Goal: Information Seeking & Learning: Learn about a topic

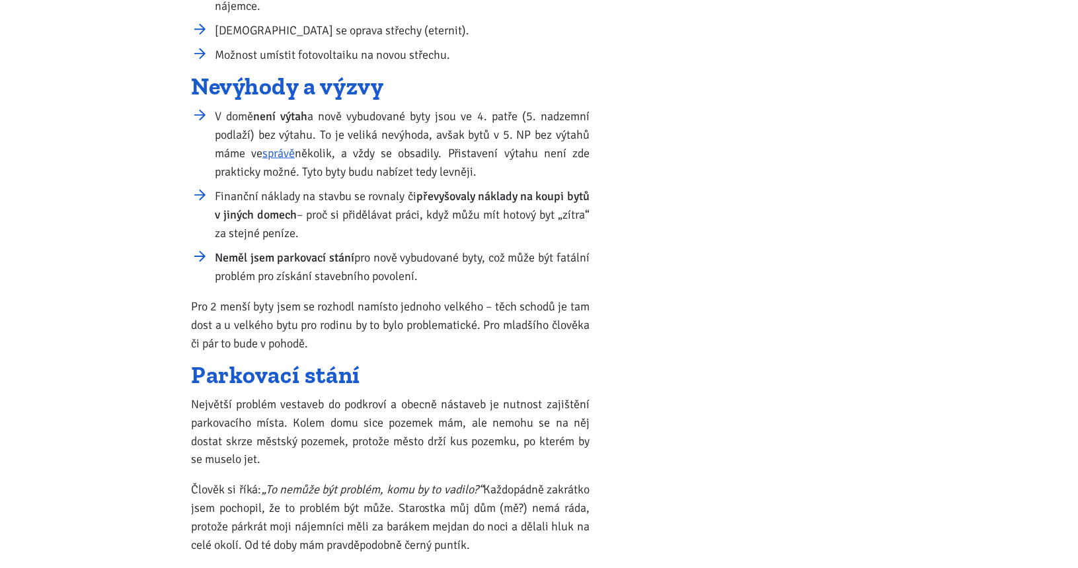
scroll to position [844, 0]
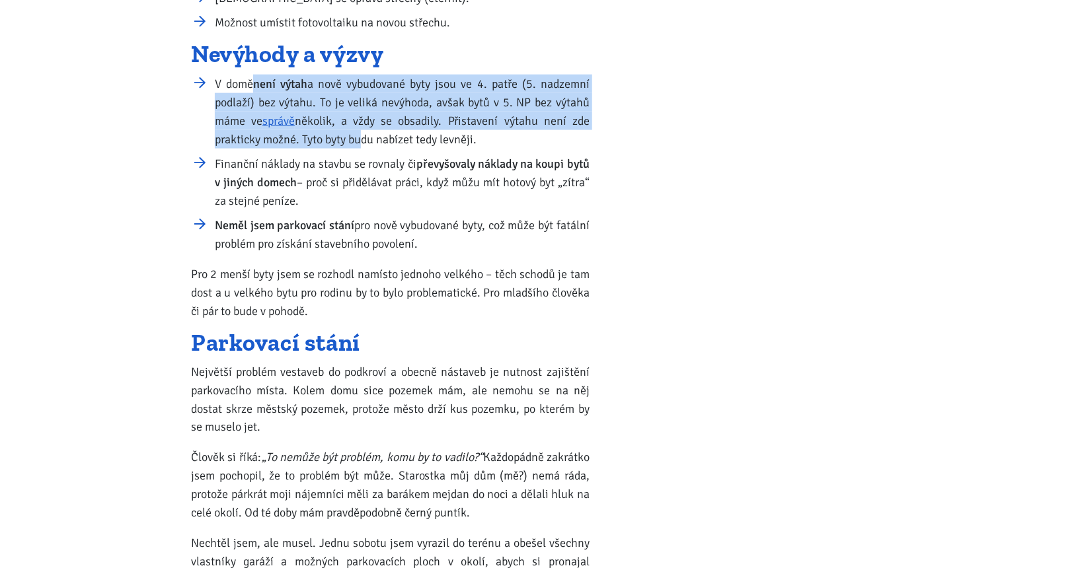
drag, startPoint x: 260, startPoint y: 87, endPoint x: 356, endPoint y: 132, distance: 106.4
click at [356, 132] on li "V domě není výtah a nově vybudované byty jsou ve 4. patře (5. nadzemní podlaží)…" at bounding box center [402, 112] width 375 height 74
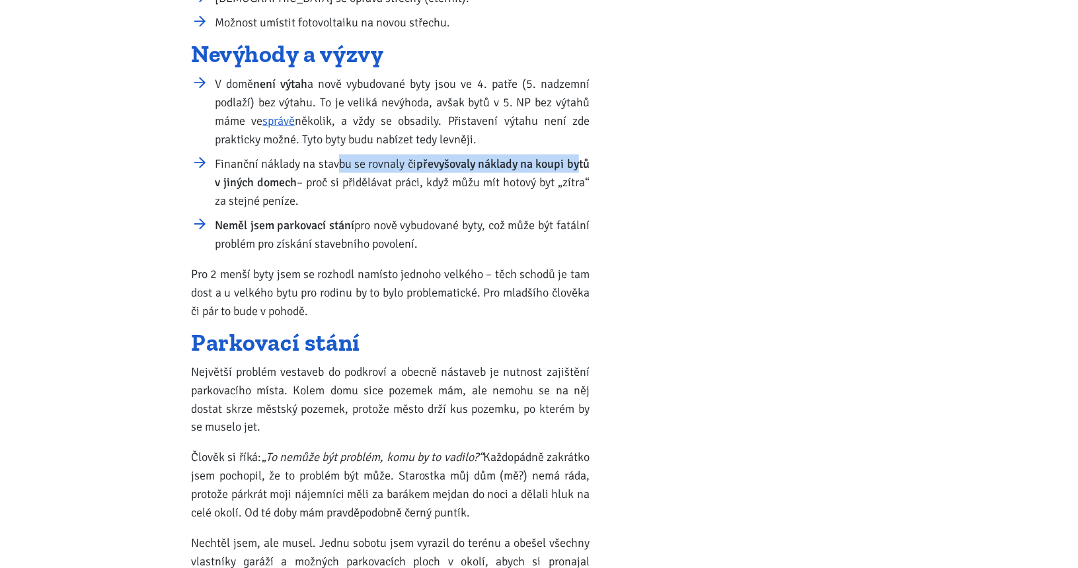
drag, startPoint x: 335, startPoint y: 168, endPoint x: 561, endPoint y: 171, distance: 226.1
click at [576, 167] on li "Finanční náklady na stavbu se rovnaly či převyšovaly náklady na koupi bytů v ji…" at bounding box center [402, 183] width 375 height 56
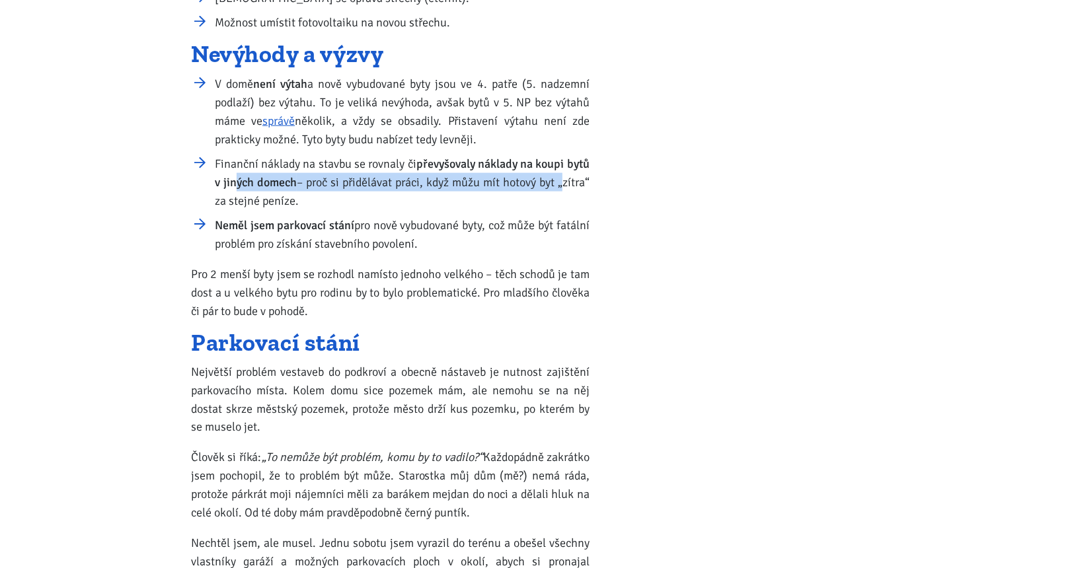
drag, startPoint x: 237, startPoint y: 182, endPoint x: 558, endPoint y: 182, distance: 321.2
click at [558, 182] on li "Finanční náklady na stavbu se rovnaly či převyšovaly náklady na koupi bytů v ji…" at bounding box center [402, 183] width 375 height 56
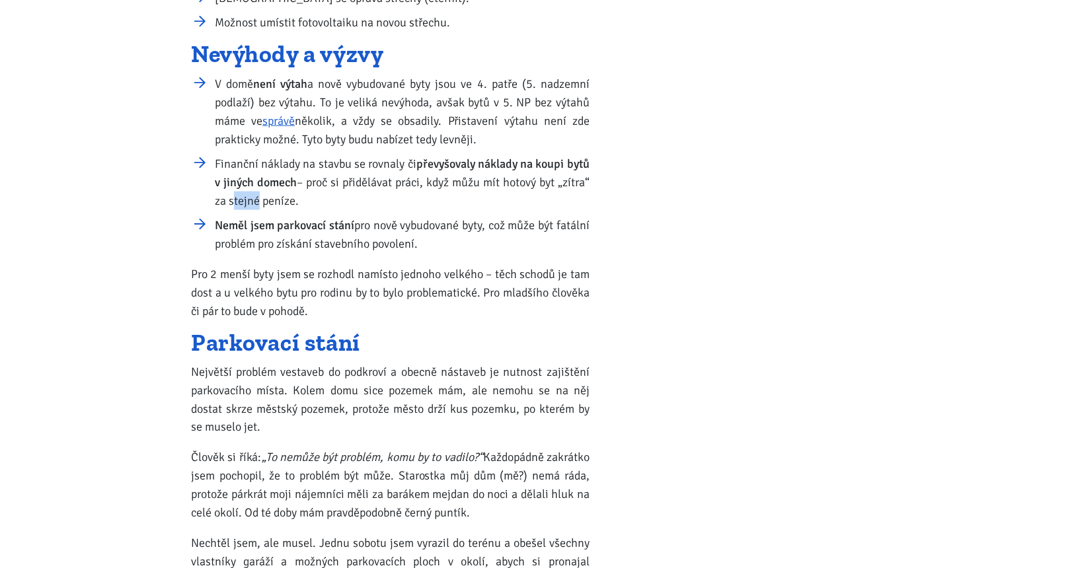
drag, startPoint x: 230, startPoint y: 200, endPoint x: 256, endPoint y: 201, distance: 26.4
click at [256, 201] on li "Finanční náklady na stavbu se rovnaly či převyšovaly náklady na koupi bytů v ji…" at bounding box center [402, 183] width 375 height 56
drag, startPoint x: 238, startPoint y: 241, endPoint x: 429, endPoint y: 249, distance: 191.2
click at [429, 249] on li "Neměl jsem parkovací stání pro nově vybudované byty, což může být fatální probl…" at bounding box center [402, 234] width 375 height 37
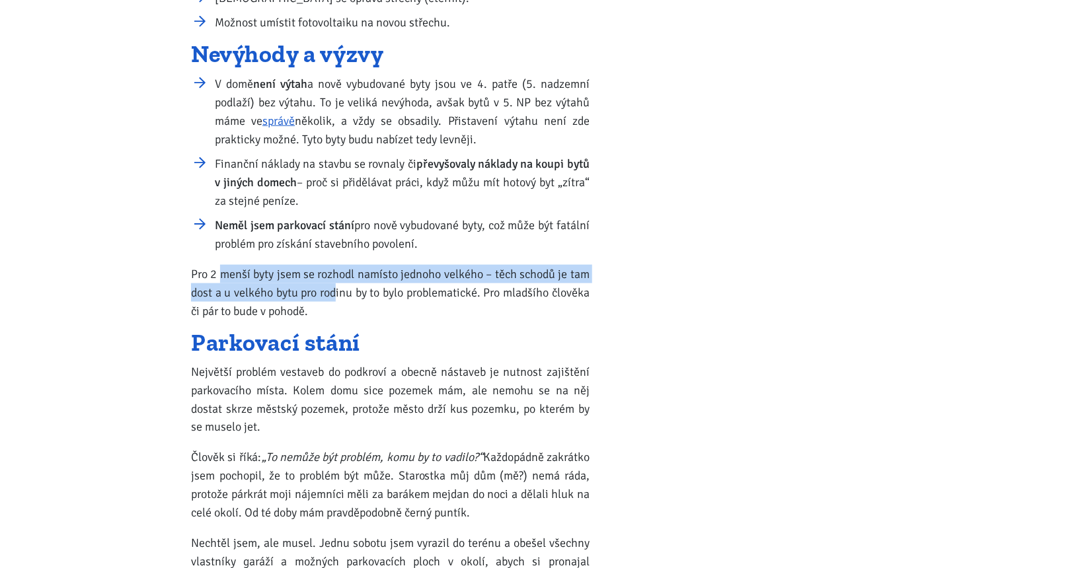
drag, startPoint x: 222, startPoint y: 280, endPoint x: 336, endPoint y: 288, distance: 114.0
click at [336, 288] on p "Pro 2 menší byty jsem se rozhodl namísto jednoho velkého – těch schodů je tam d…" at bounding box center [390, 293] width 399 height 56
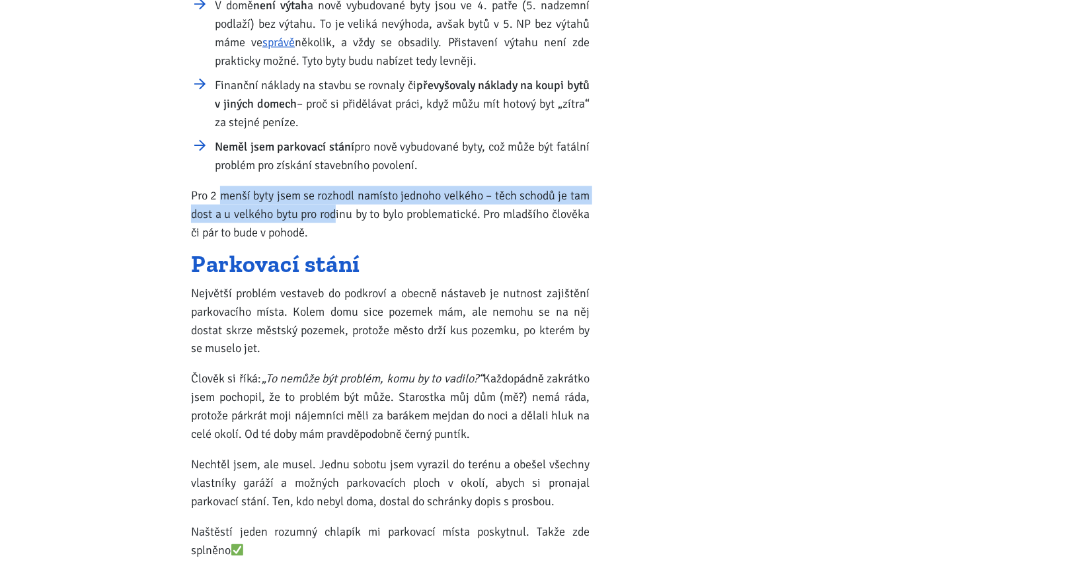
scroll to position [1042, 0]
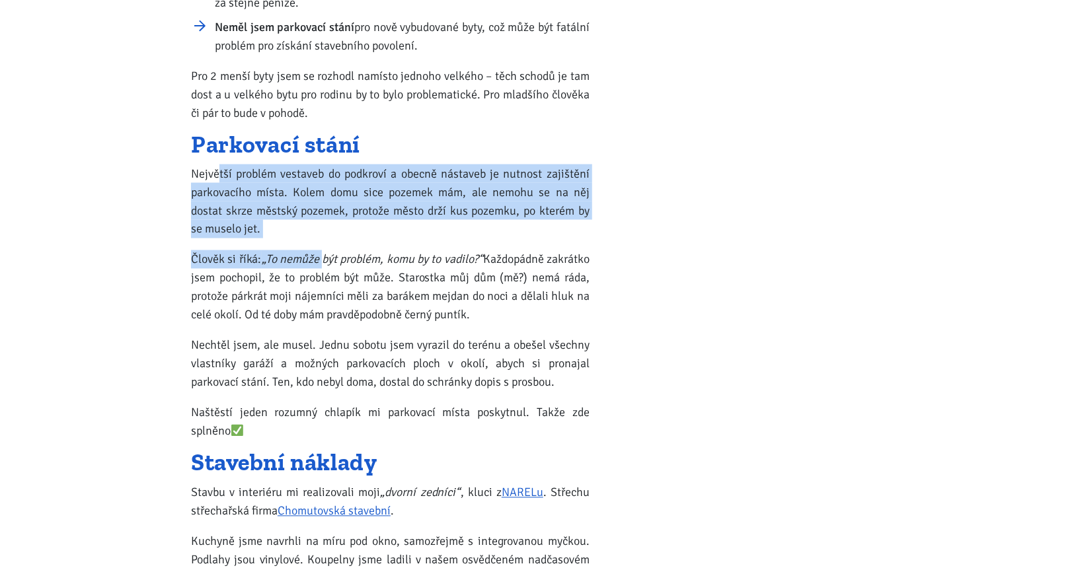
drag, startPoint x: 216, startPoint y: 174, endPoint x: 343, endPoint y: 259, distance: 152.9
click at [343, 259] on div "V roce 2024 jsem zahájil rozsáhlou rekonstrukci svého bytového domu v [GEOGRAPH…" at bounding box center [390, 404] width 399 height 2265
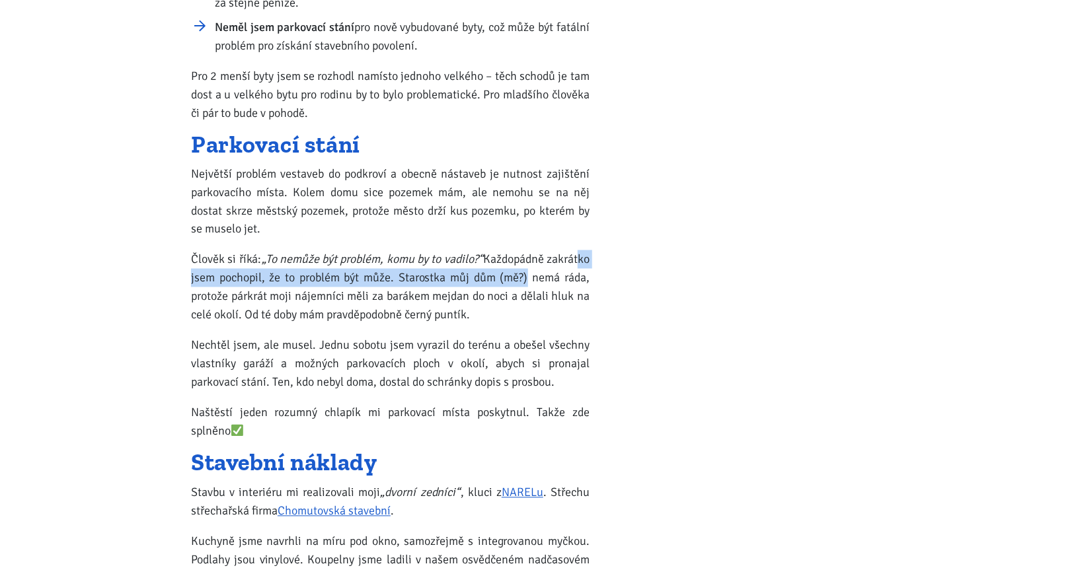
drag, startPoint x: 218, startPoint y: 278, endPoint x: 555, endPoint y: 282, distance: 337.1
click at [555, 282] on p "Člověk si říká: „To nemůže být problém, komu by to vadilo?“ Každopádně zakrátko…" at bounding box center [390, 287] width 399 height 74
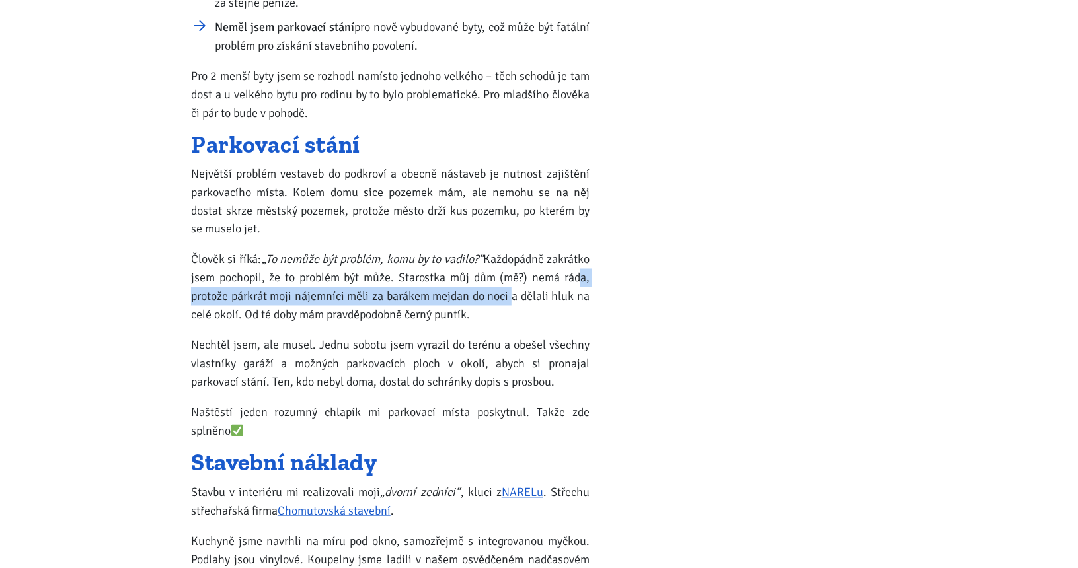
drag, startPoint x: 202, startPoint y: 295, endPoint x: 549, endPoint y: 299, distance: 346.3
click at [549, 299] on p "Člověk si říká: „To nemůže být problém, komu by to vadilo?“ Každopádně zakrátko…" at bounding box center [390, 287] width 399 height 74
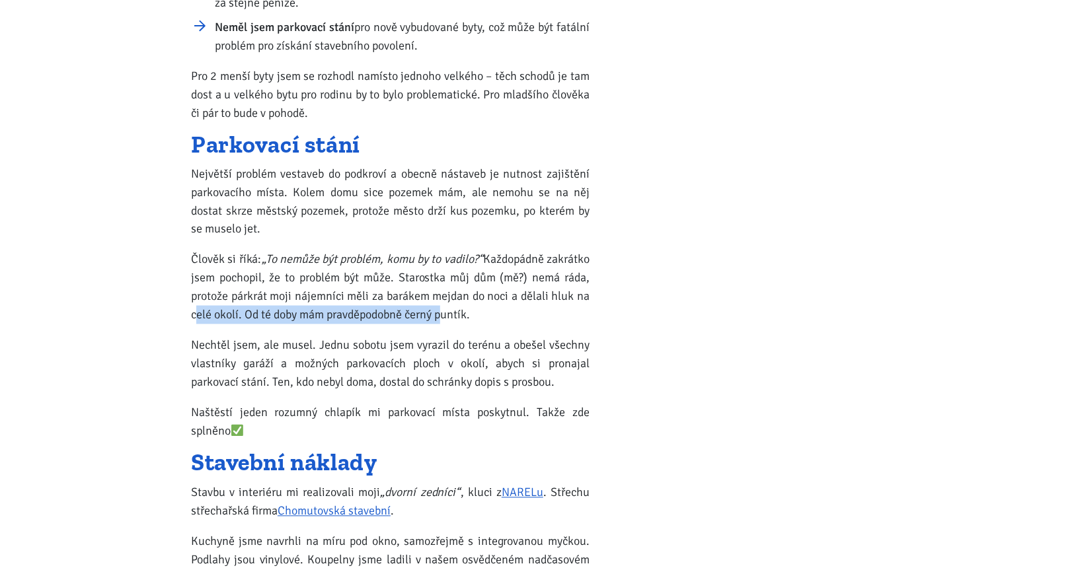
drag, startPoint x: 229, startPoint y: 317, endPoint x: 479, endPoint y: 315, distance: 249.2
click at [479, 315] on p "Člověk si říká: „To nemůže být problém, komu by to vadilo?“ Každopádně zakrátko…" at bounding box center [390, 287] width 399 height 74
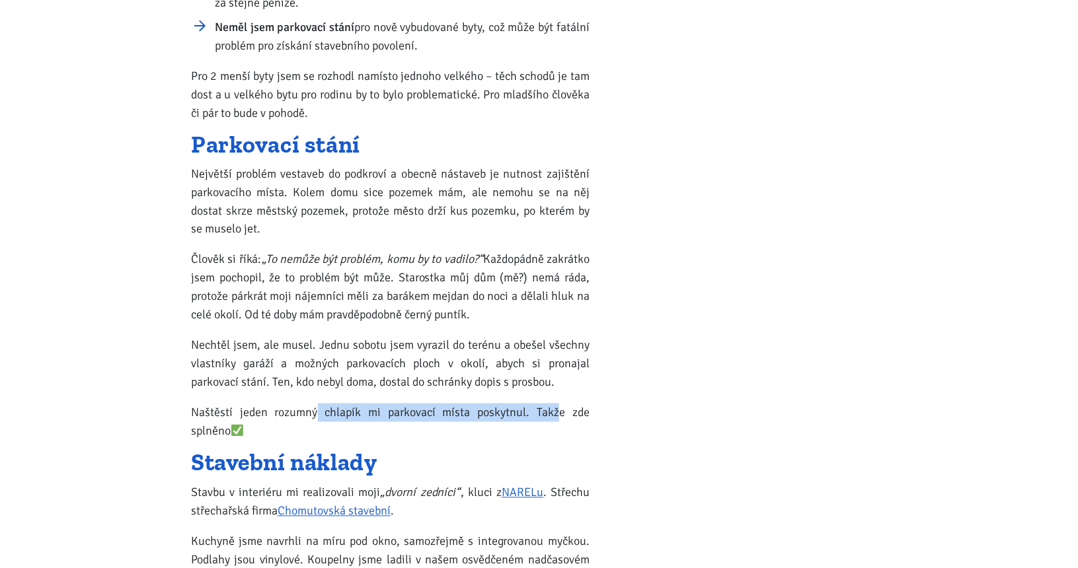
drag, startPoint x: 321, startPoint y: 409, endPoint x: 558, endPoint y: 412, distance: 236.6
click at [558, 412] on p "Naštěstí jeden rozumný chlapík mi parkovací místa poskytnul. Takže zde splněno" at bounding box center [390, 422] width 399 height 37
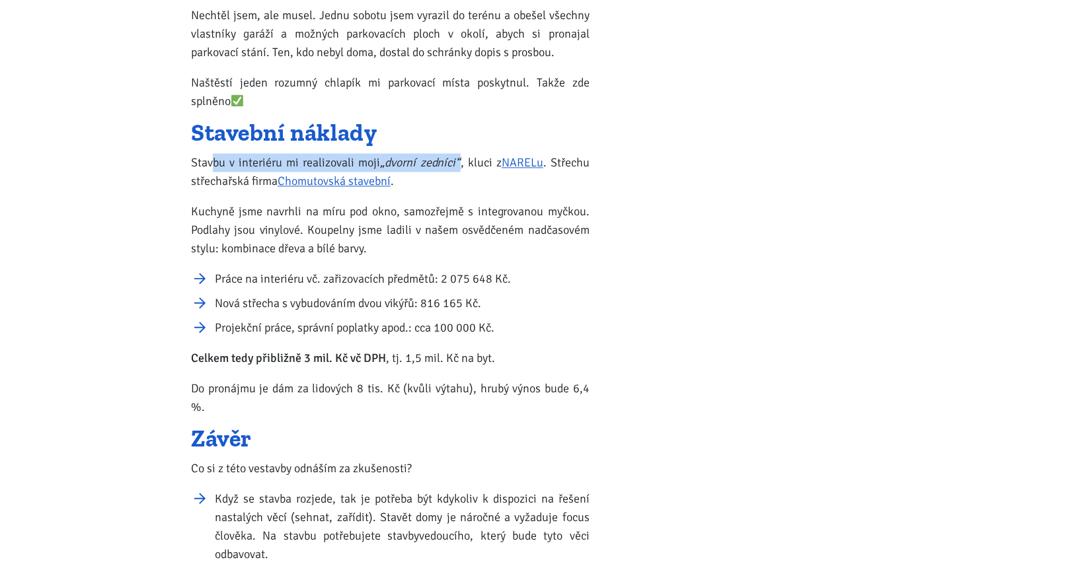
drag, startPoint x: 210, startPoint y: 162, endPoint x: 461, endPoint y: 160, distance: 250.5
click at [461, 160] on p "Stavbu v interiéru mi realizovali moji „dvorní zedníci“ , kluci z NARELu . Stře…" at bounding box center [390, 171] width 399 height 37
click at [447, 145] on div "V roce 2024 jsem zahájil rozsáhlou rekonstrukci svého bytového domu v [GEOGRAPH…" at bounding box center [390, 73] width 399 height 2265
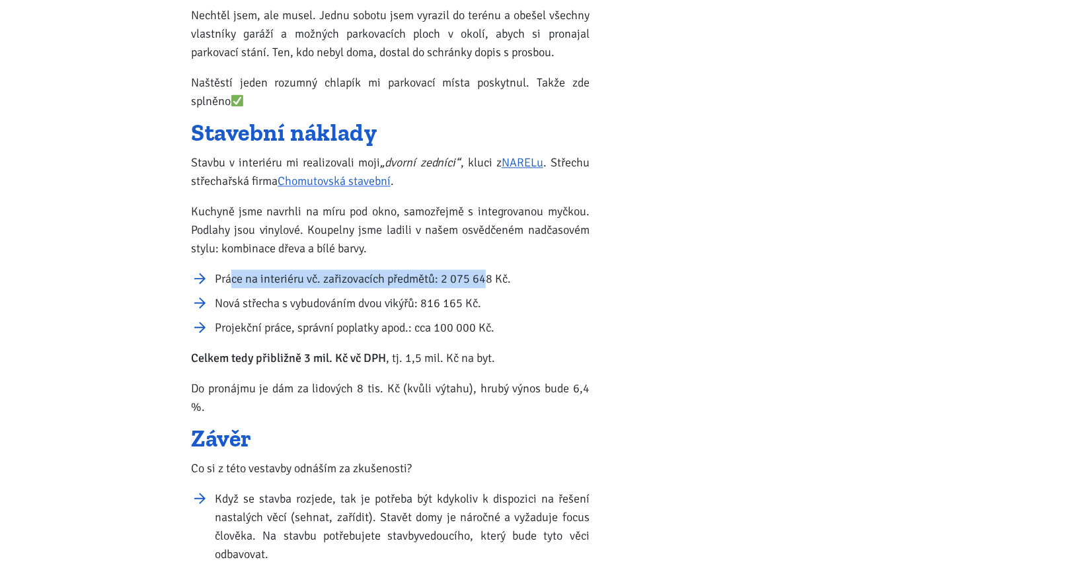
drag, startPoint x: 229, startPoint y: 276, endPoint x: 483, endPoint y: 287, distance: 254.7
click at [483, 287] on li "Práce na interiéru vč. zařizovacích předmětů: 2 075 648 Kč." at bounding box center [402, 279] width 375 height 19
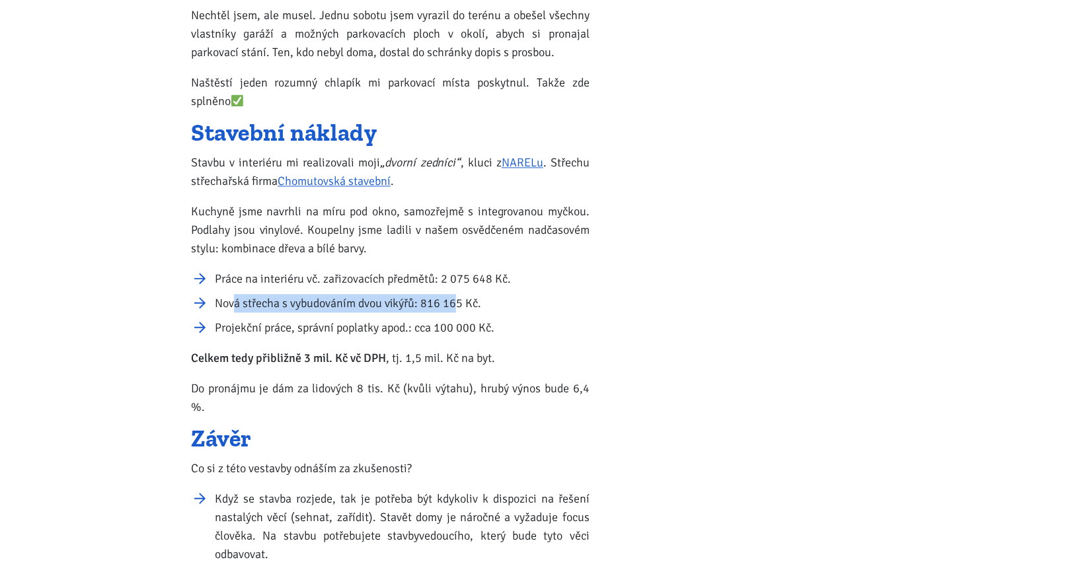
drag, startPoint x: 233, startPoint y: 302, endPoint x: 454, endPoint y: 306, distance: 221.4
click at [454, 306] on li "Nová střecha s vybudováním dvou vikýřů: 816 165 Kč." at bounding box center [402, 303] width 375 height 19
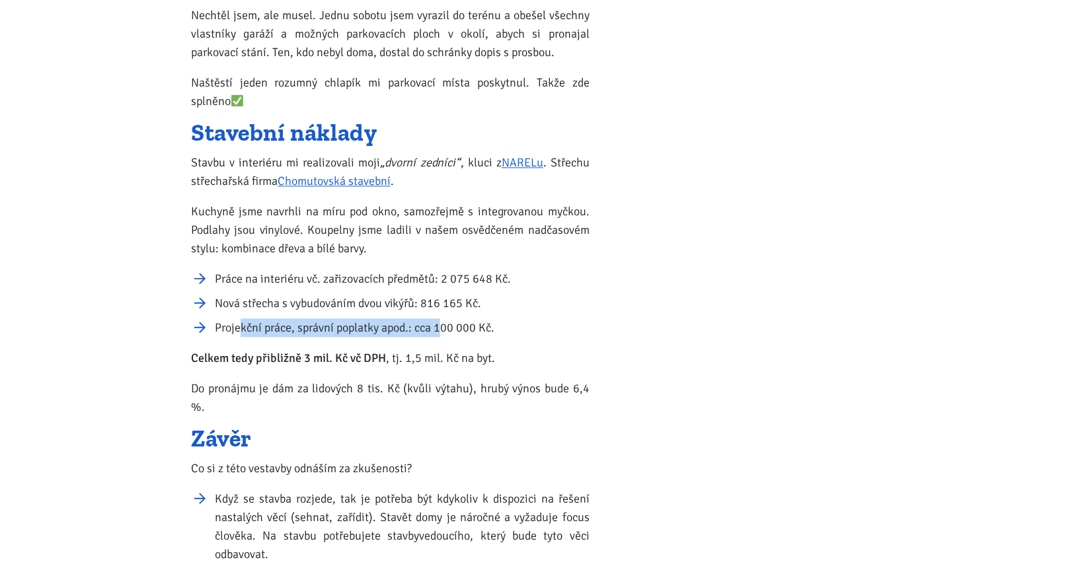
drag, startPoint x: 241, startPoint y: 330, endPoint x: 443, endPoint y: 334, distance: 201.6
click at [443, 334] on li "Projekční práce, správní poplatky apod.: cca 100 000 Kč." at bounding box center [402, 328] width 375 height 19
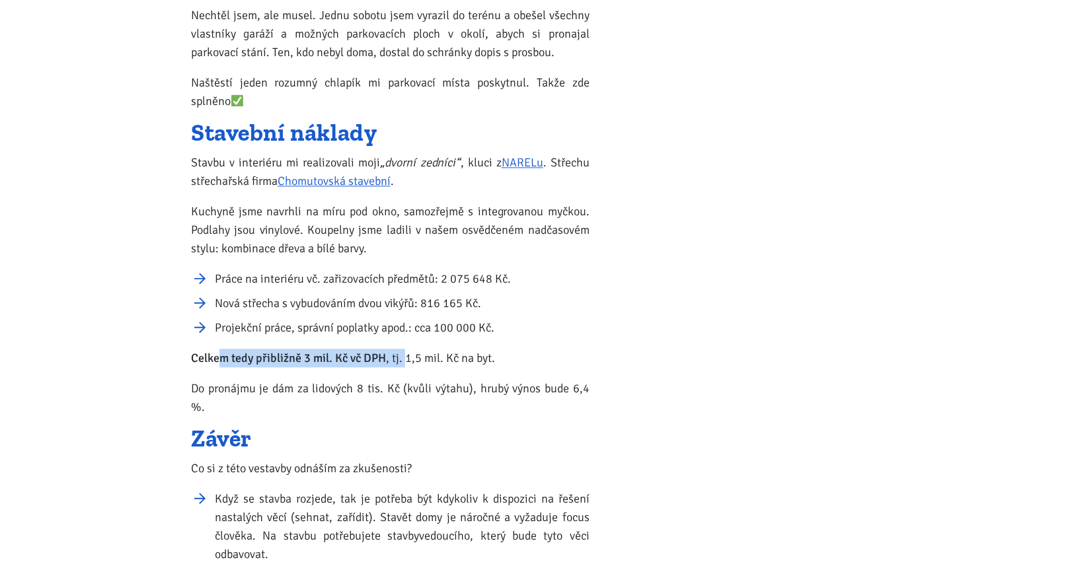
drag, startPoint x: 219, startPoint y: 359, endPoint x: 406, endPoint y: 359, distance: 186.4
click at [406, 359] on p "Celkem tedy přibližně 3 mil. Kč vč DPH , tj. 1,5 mil. Kč na byt." at bounding box center [390, 358] width 399 height 19
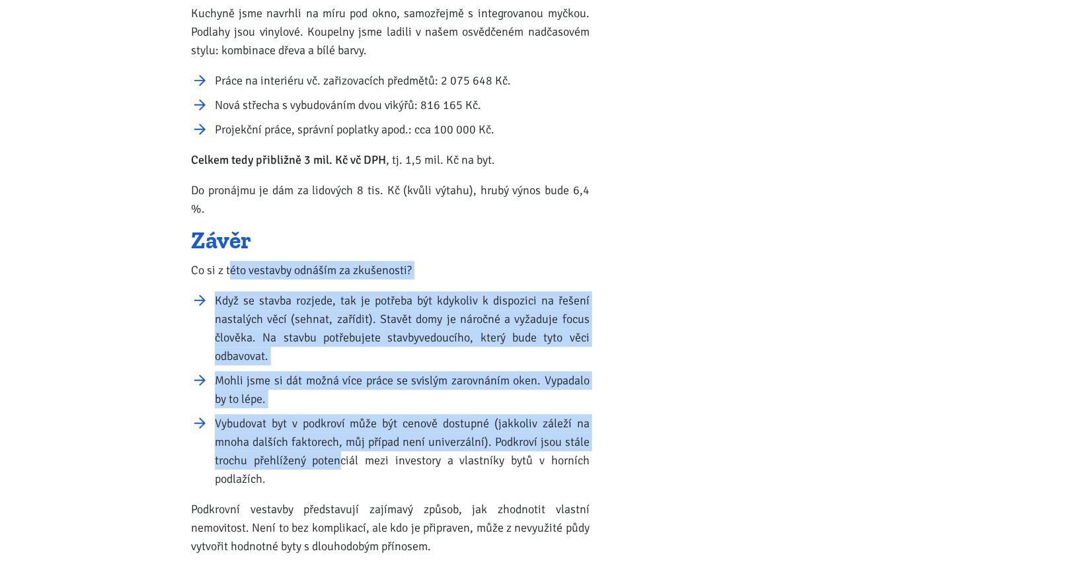
drag, startPoint x: 276, startPoint y: 249, endPoint x: 339, endPoint y: 447, distance: 208.0
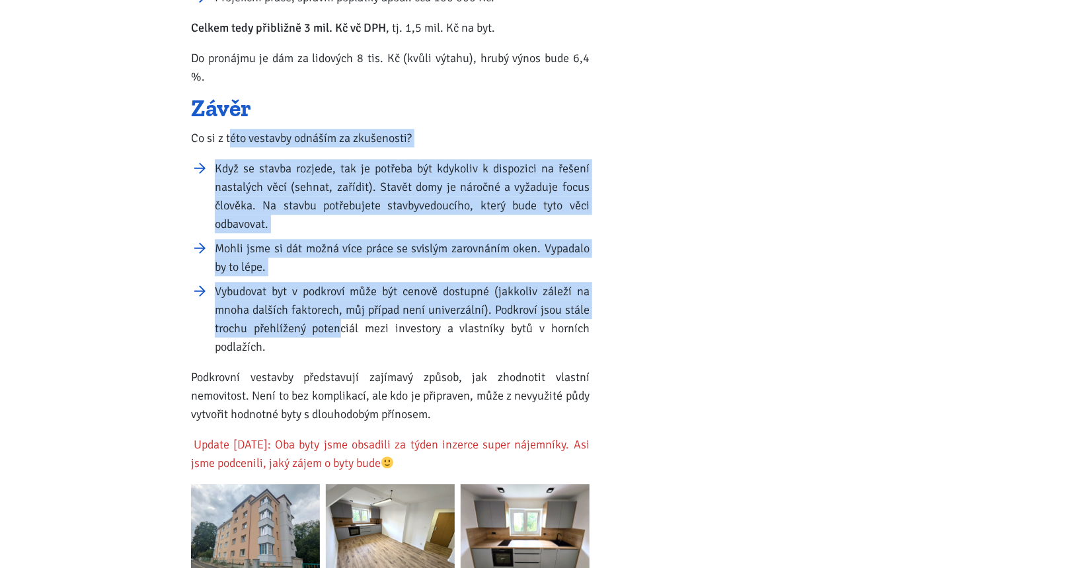
scroll to position [1703, 0]
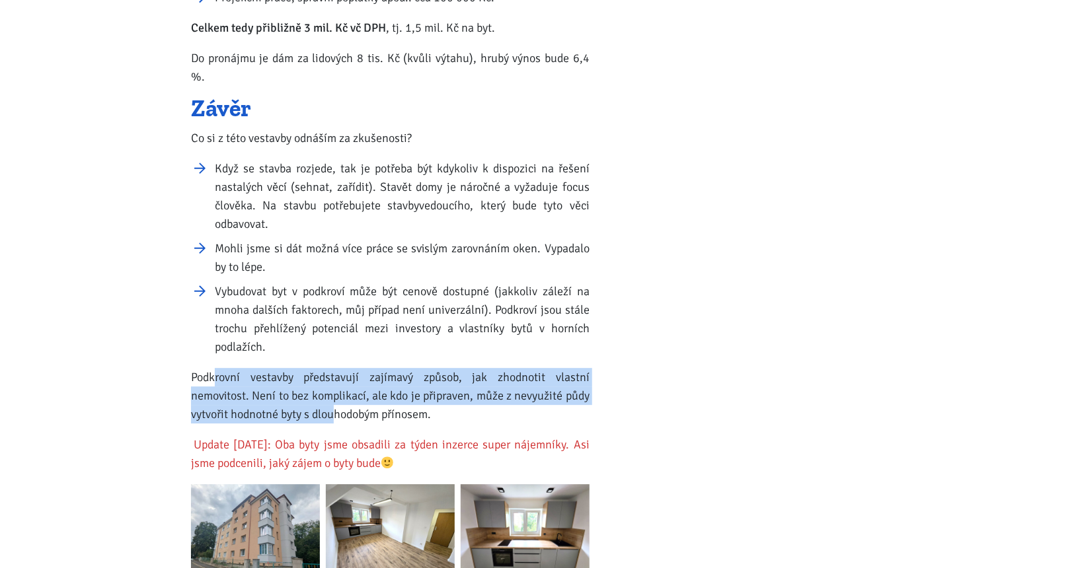
drag, startPoint x: 221, startPoint y: 355, endPoint x: 332, endPoint y: 402, distance: 121.2
click at [332, 402] on p "Podkrovní vestavby představují zajímavý způsob, jak zhodnotit vlastní nemovitos…" at bounding box center [390, 396] width 399 height 56
click at [334, 400] on p "Podkrovní vestavby představují zajímavý způsob, jak zhodnotit vlastní nemovitos…" at bounding box center [390, 396] width 399 height 56
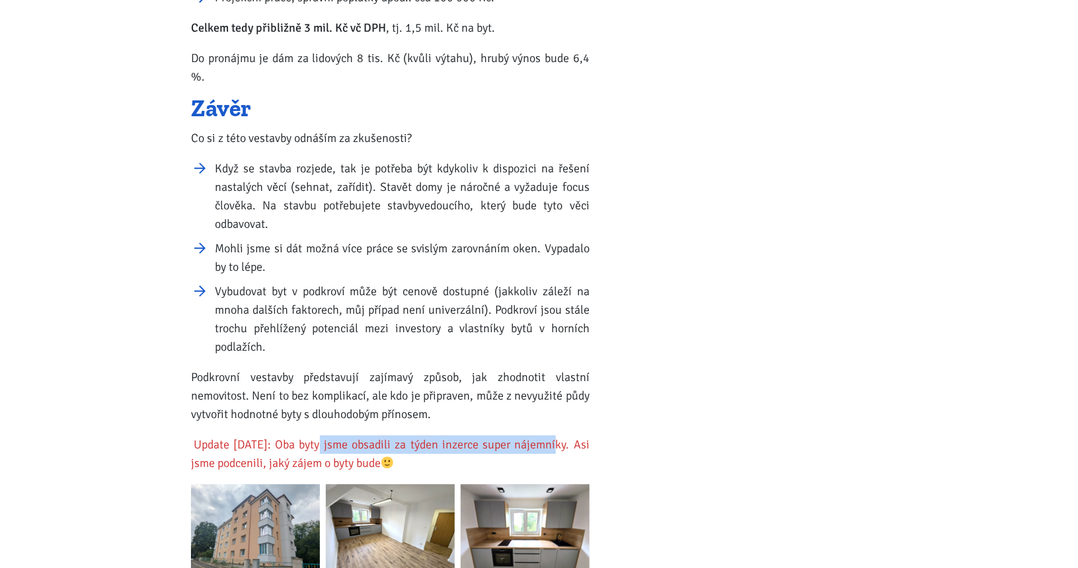
drag, startPoint x: 319, startPoint y: 429, endPoint x: 551, endPoint y: 428, distance: 232.0
click at [551, 435] on mark "Update [DATE]: Oba byty jsme obsadili za týden inzerce super nájemníky. Asi jsm…" at bounding box center [390, 454] width 399 height 38
click at [334, 383] on p "Podkrovní vestavby představují zajímavý způsob, jak zhodnotit vlastní nemovitos…" at bounding box center [390, 396] width 399 height 56
drag, startPoint x: 233, startPoint y: 441, endPoint x: 344, endPoint y: 437, distance: 111.1
click at [344, 437] on mark "Update [DATE]: Oba byty jsme obsadili za týden inzerce super nájemníky. Asi jsm…" at bounding box center [390, 454] width 399 height 38
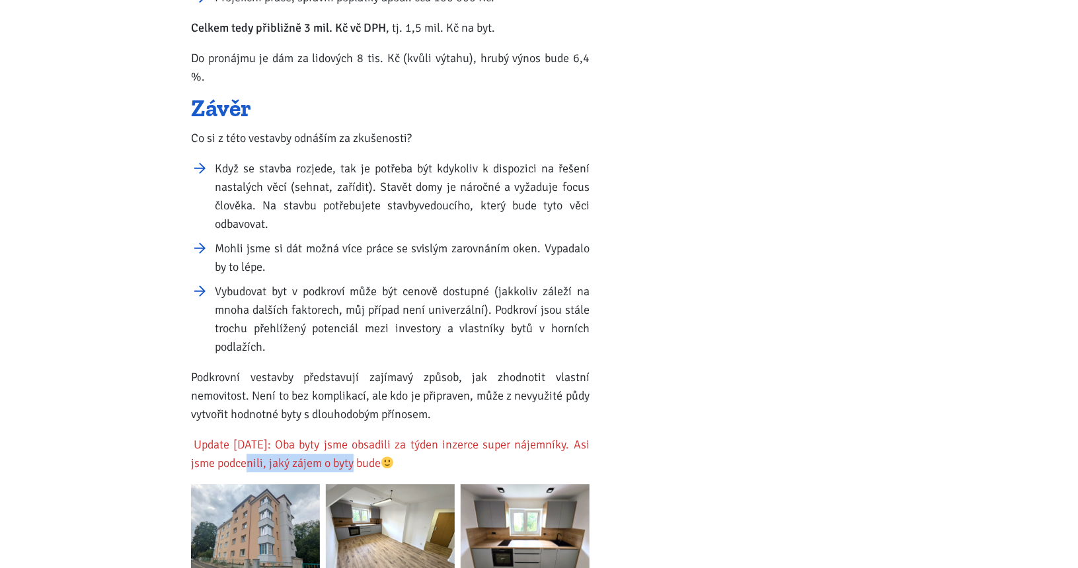
click at [346, 438] on mark "Update [DATE]: Oba byty jsme obsadili za týden inzerce super nájemníky. Asi jsm…" at bounding box center [390, 454] width 399 height 38
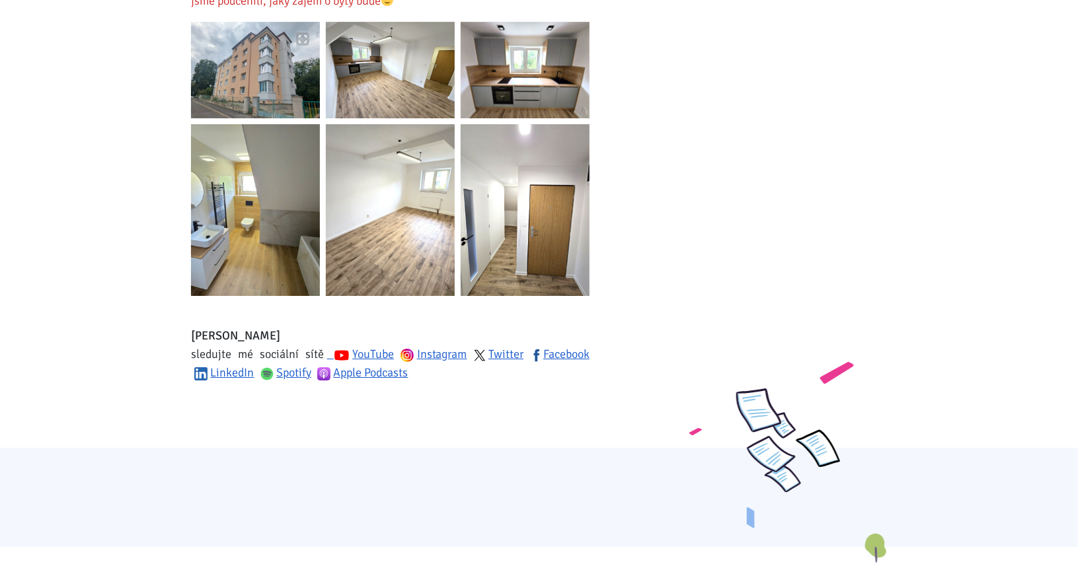
scroll to position [1901, 0]
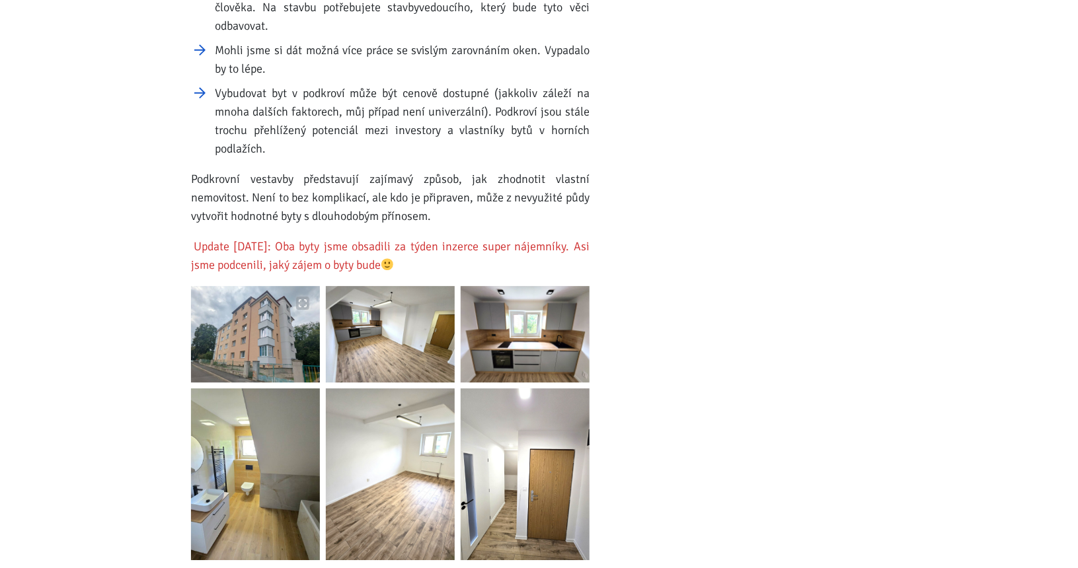
click at [278, 308] on img at bounding box center [255, 334] width 129 height 96
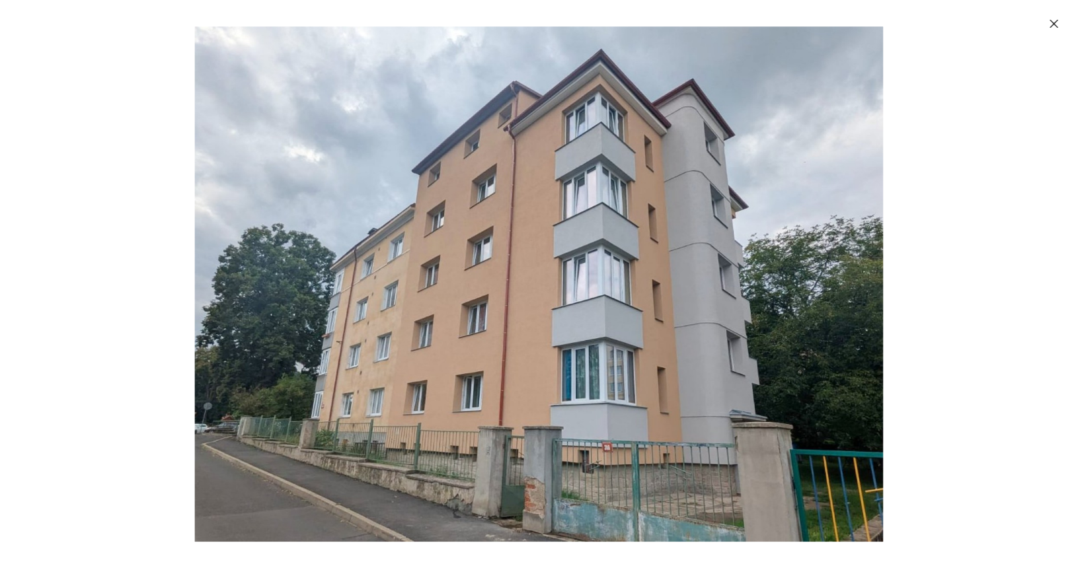
click at [315, 299] on img "Enlarged image" at bounding box center [539, 284] width 689 height 516
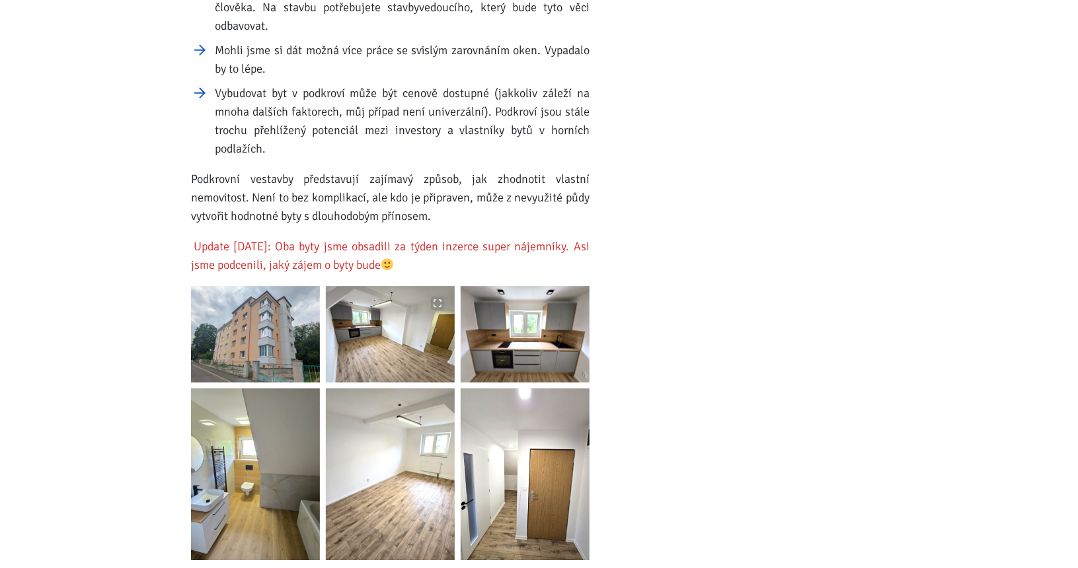
click at [397, 329] on img at bounding box center [390, 334] width 129 height 96
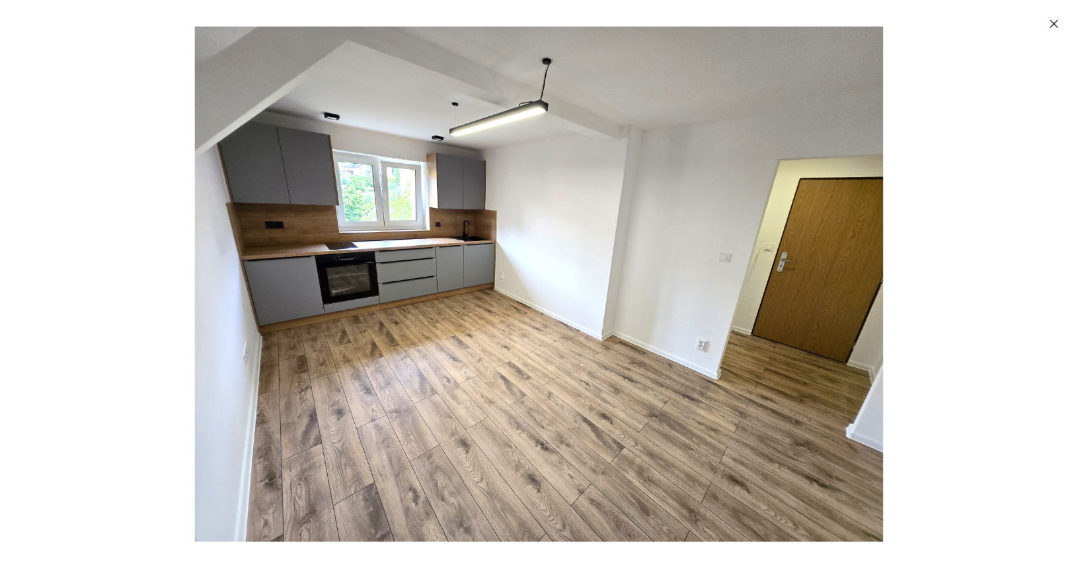
click at [447, 328] on img "Enlarged image" at bounding box center [539, 284] width 689 height 516
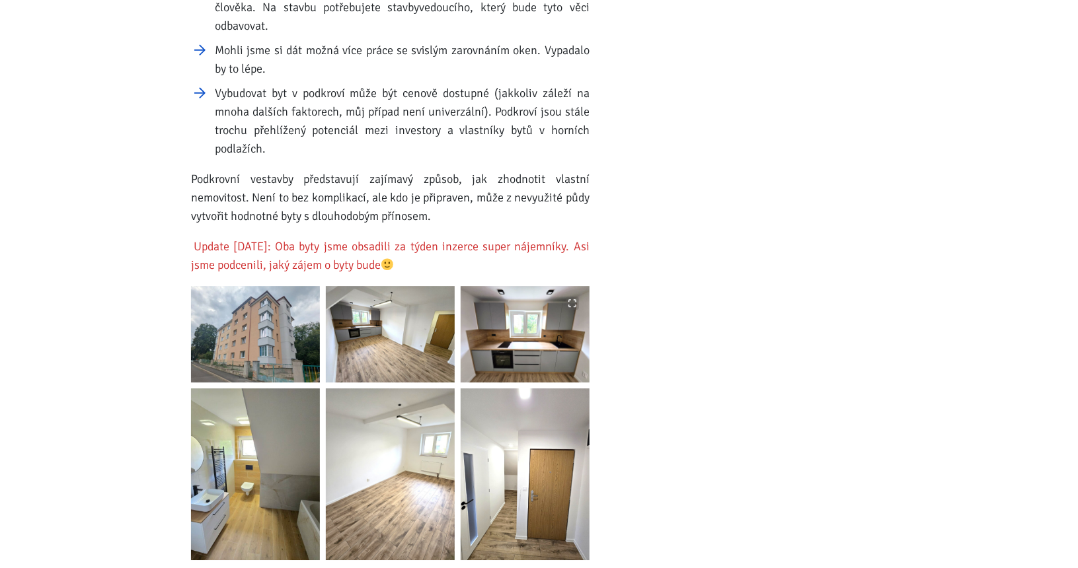
click at [562, 349] on img at bounding box center [525, 334] width 129 height 96
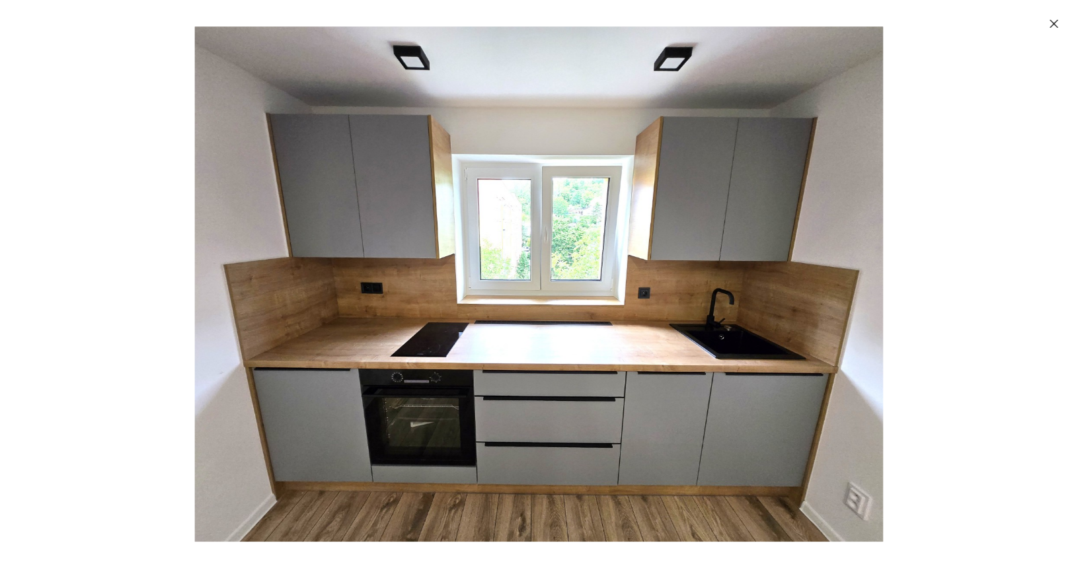
click at [522, 352] on img "Enlarged image" at bounding box center [539, 284] width 689 height 516
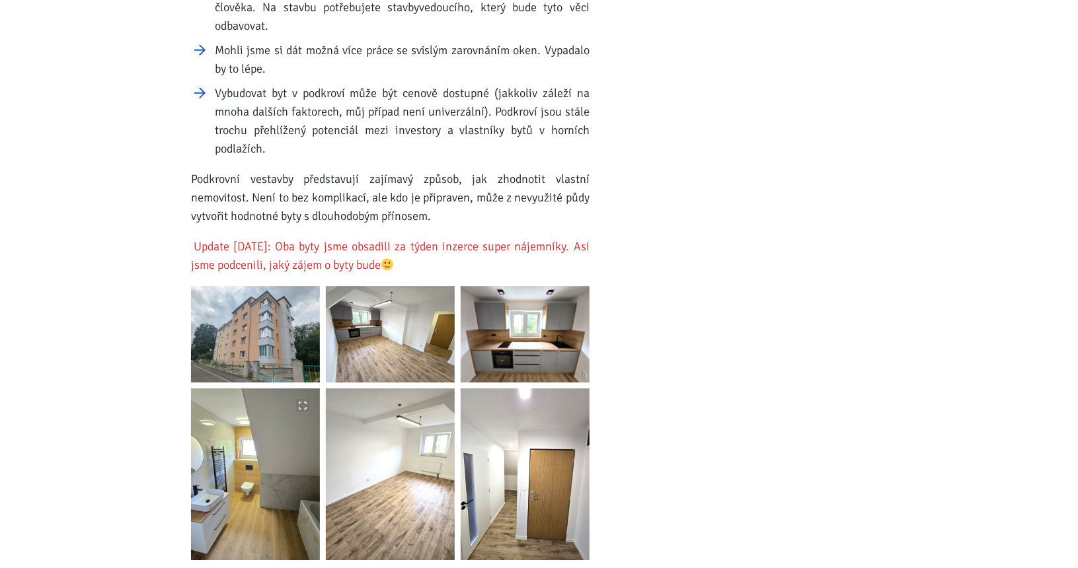
click at [266, 447] on img at bounding box center [255, 475] width 129 height 172
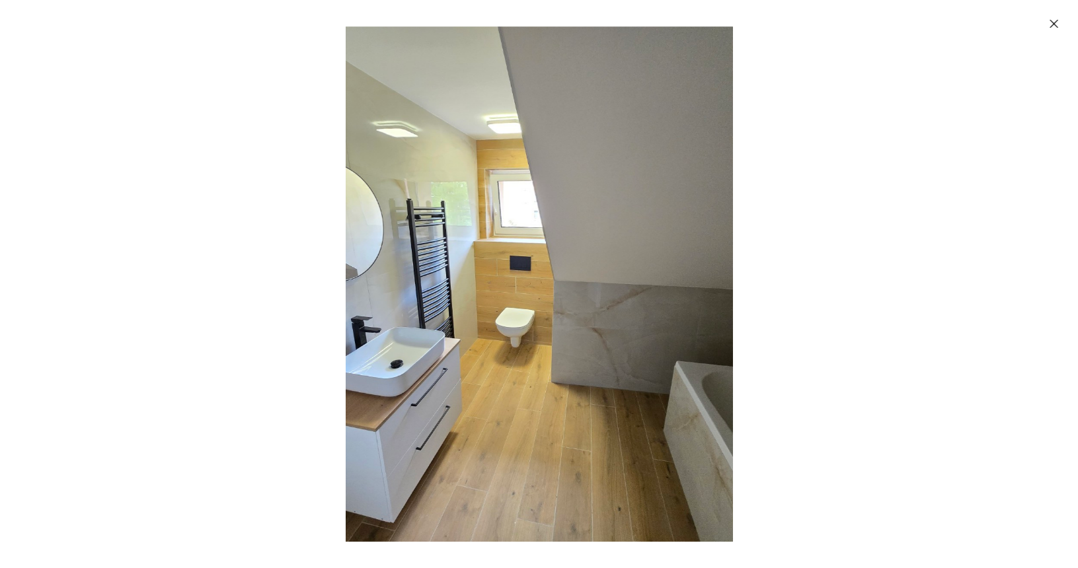
click at [533, 293] on img "Enlarged image" at bounding box center [539, 284] width 689 height 516
